Goal: Task Accomplishment & Management: Manage account settings

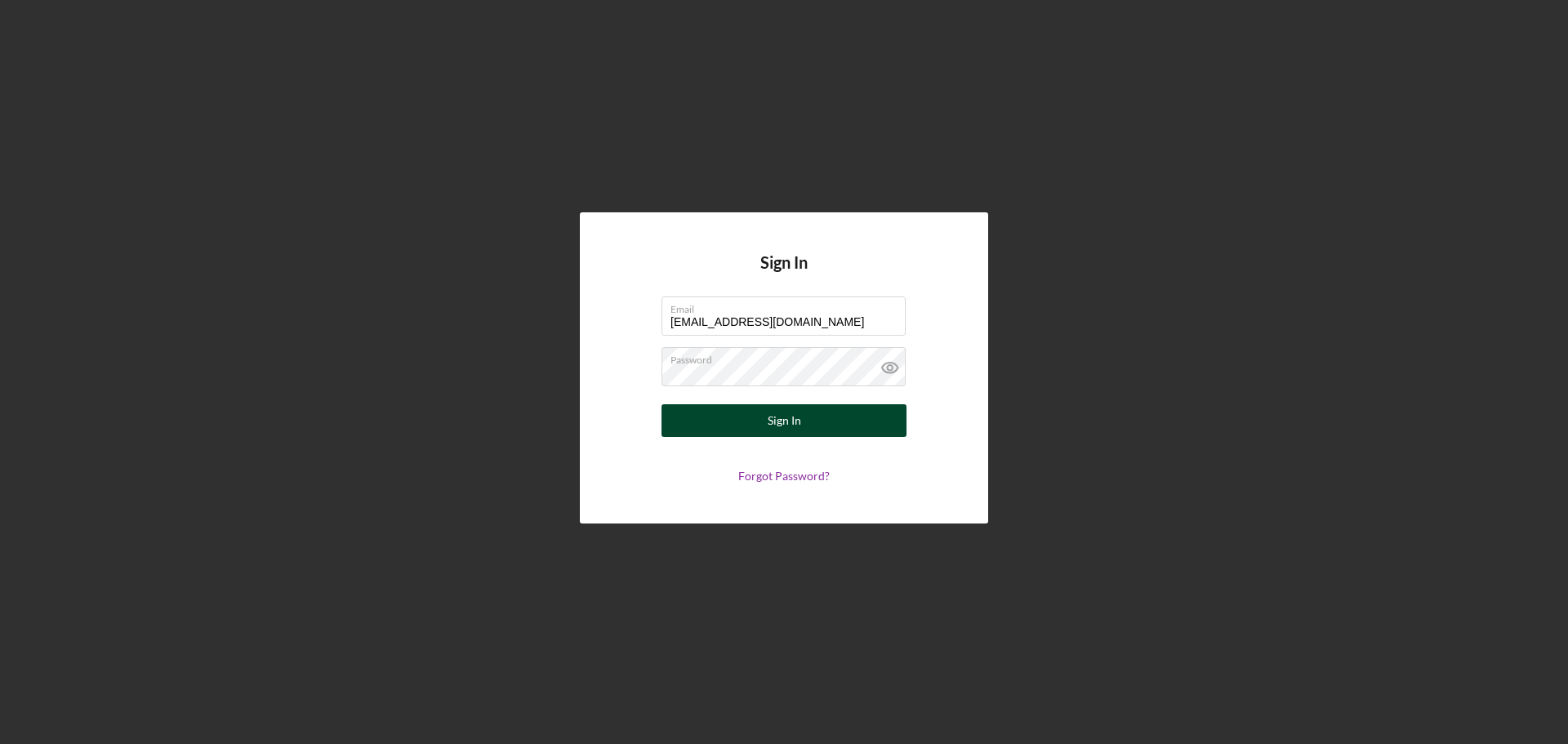
click at [801, 416] on button "Sign In" at bounding box center [784, 420] width 245 height 32
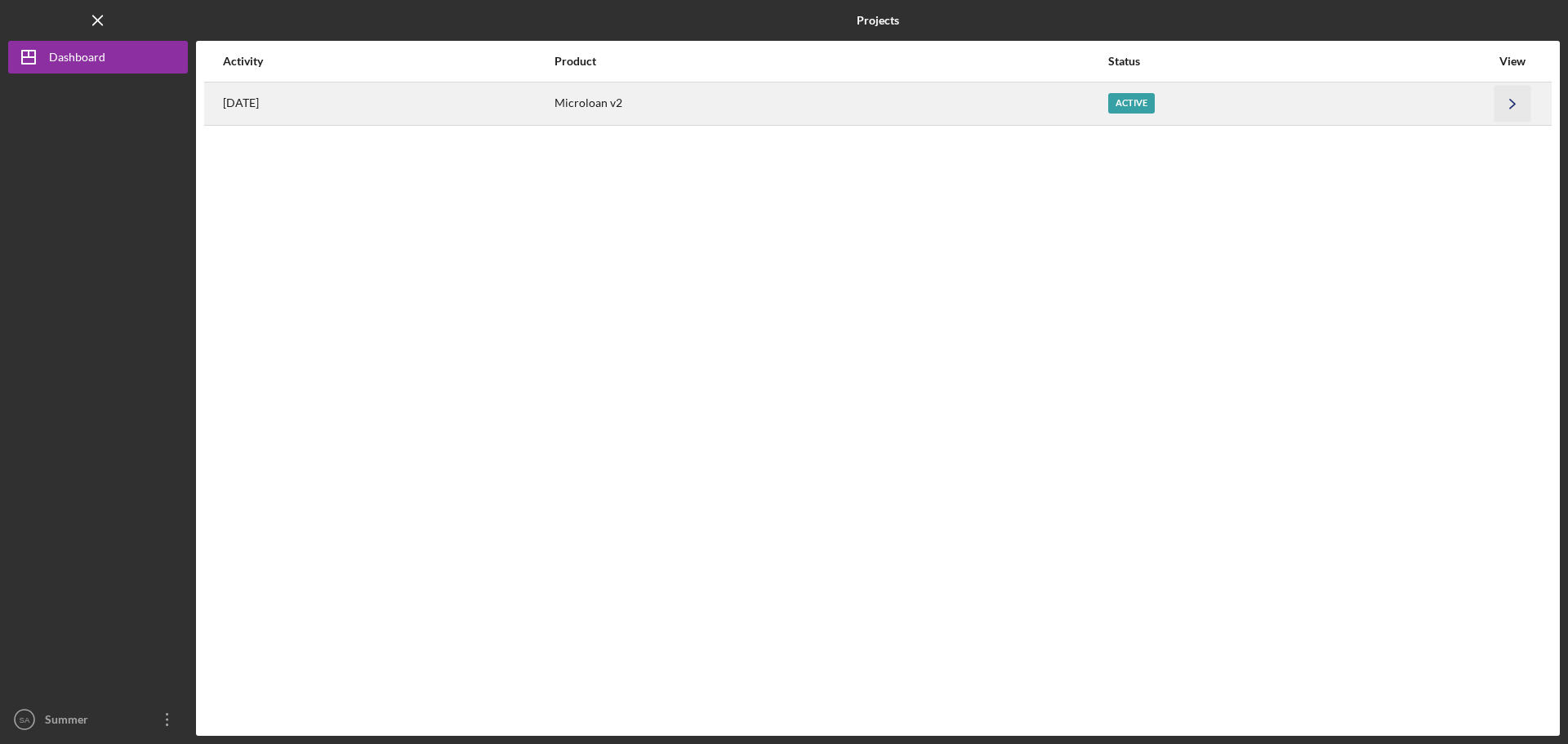
click at [1520, 97] on icon "Icon/Navigate" at bounding box center [1513, 103] width 37 height 37
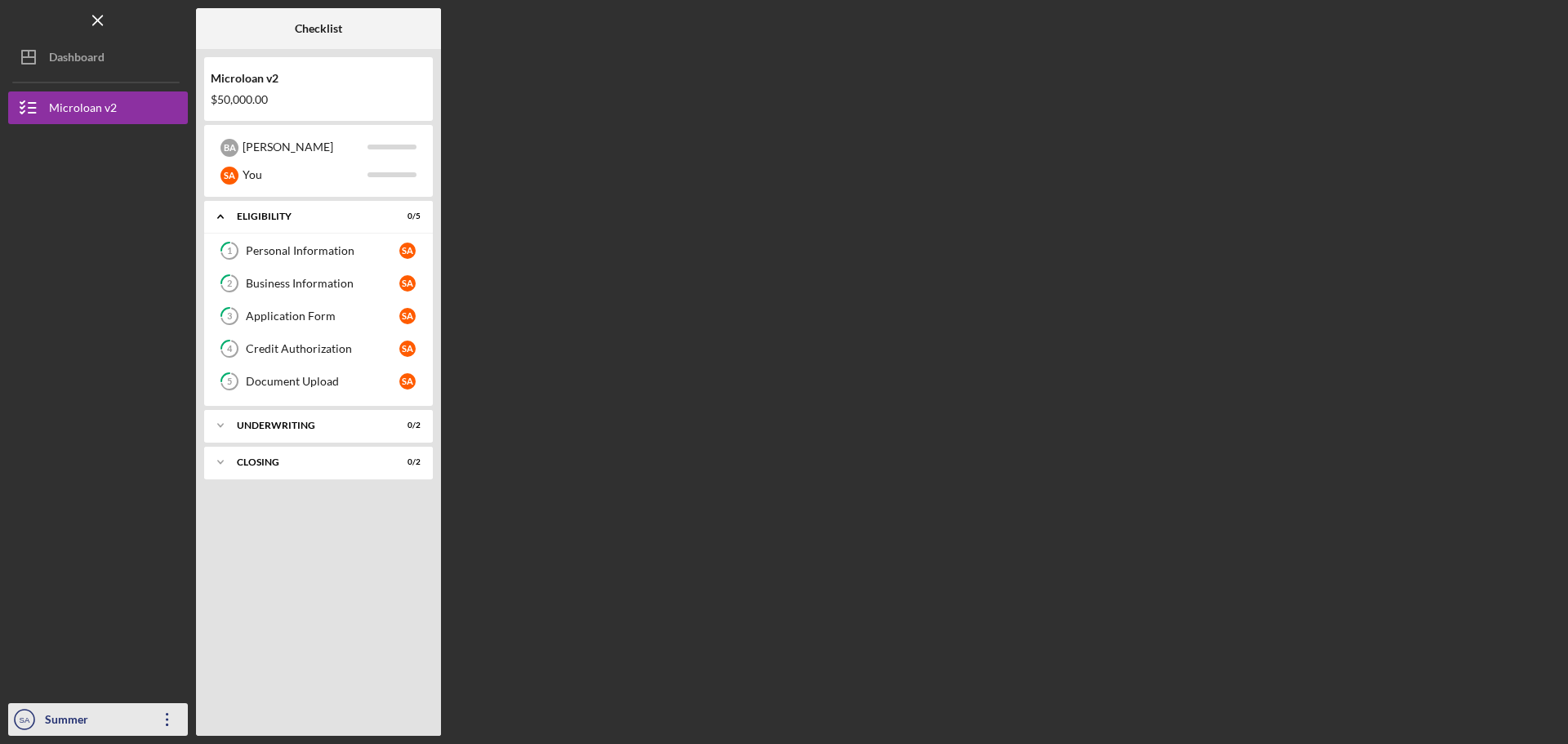
click at [171, 710] on icon "Icon/Overflow" at bounding box center [167, 719] width 41 height 41
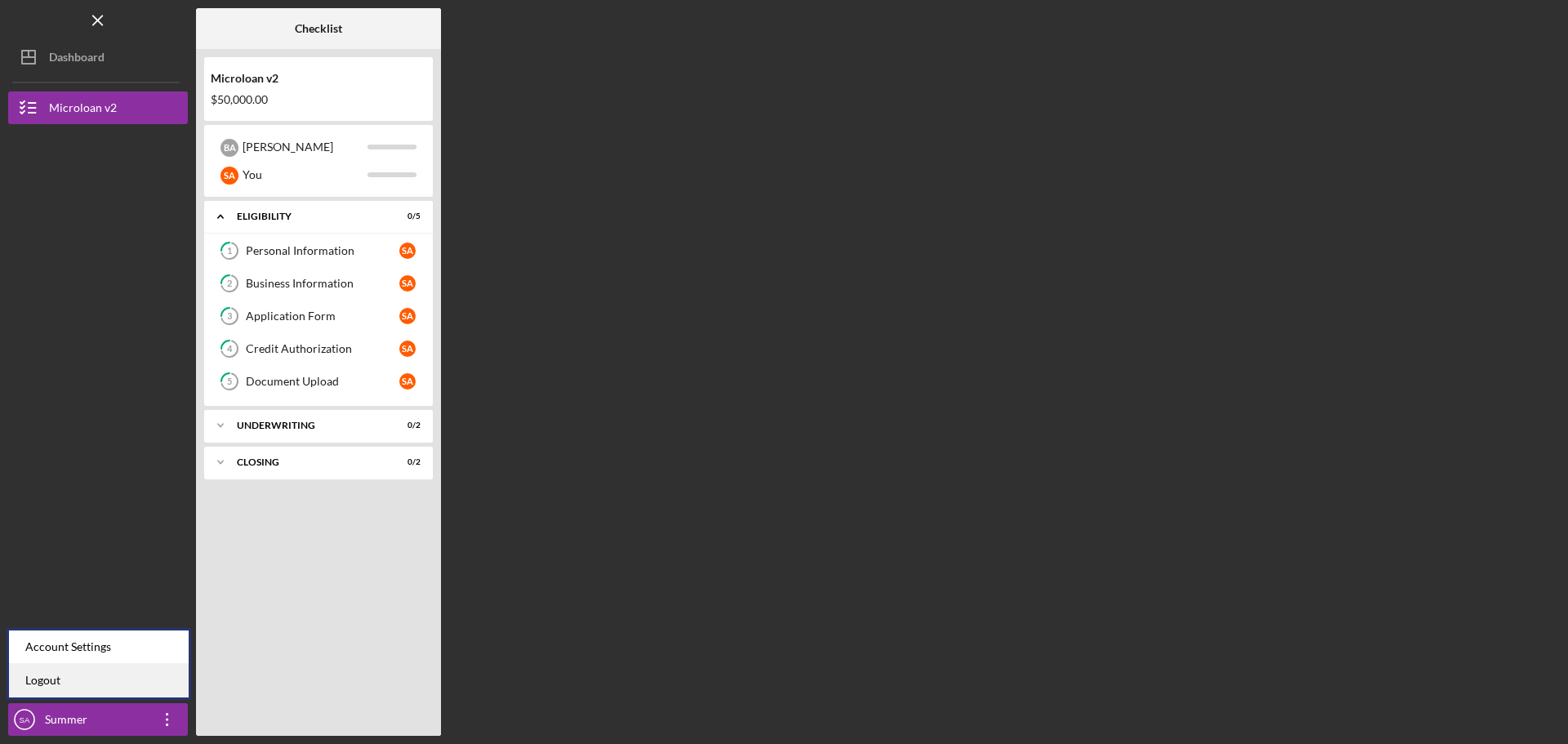
click at [42, 678] on link "Logout" at bounding box center [99, 680] width 180 height 33
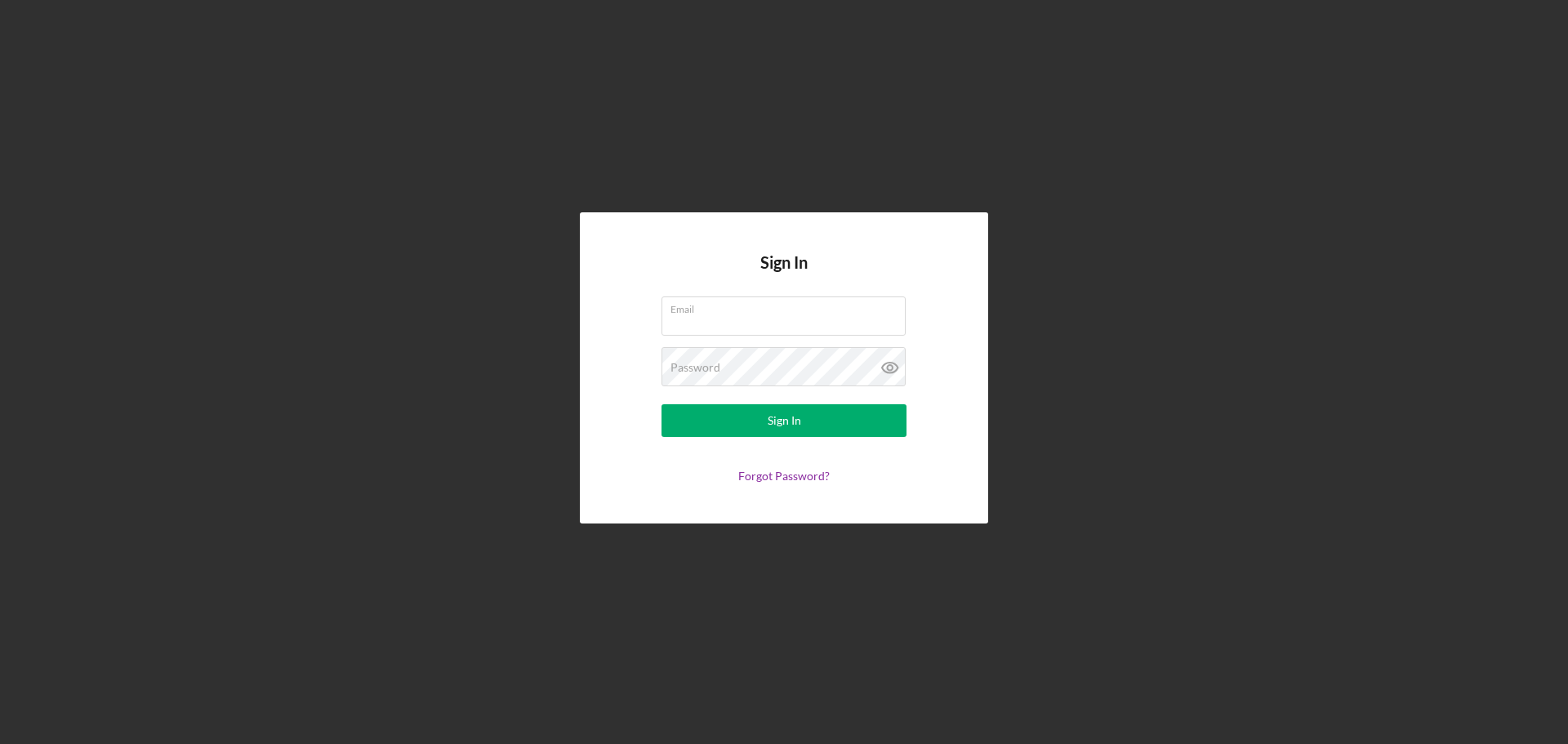
type input "[EMAIL_ADDRESS][DOMAIN_NAME]"
